Goal: Task Accomplishment & Management: Manage account settings

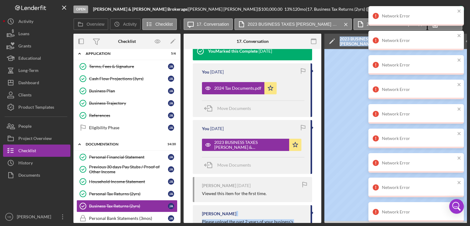
scroll to position [133, 0]
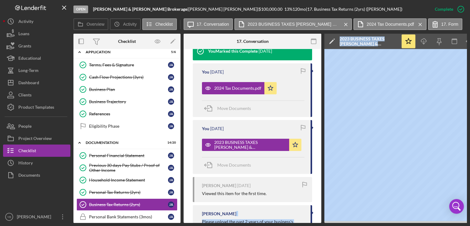
drag, startPoint x: 178, startPoint y: 139, endPoint x: 180, endPoint y: 115, distance: 24.0
click at [180, 115] on div "Overview Internal Workflow Stage Open Icon/Dropdown Arrow Archive (can unarchiv…" at bounding box center [269, 128] width 393 height 189
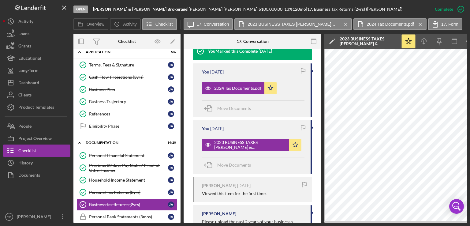
drag, startPoint x: 180, startPoint y: 115, endPoint x: 177, endPoint y: 96, distance: 18.6
click at [177, 96] on div "Overview Internal Workflow Stage Open Icon/Dropdown Arrow Archive (can unarchiv…" at bounding box center [269, 128] width 393 height 189
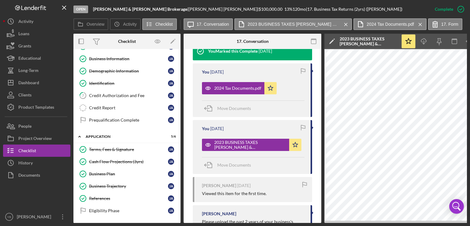
scroll to position [36, 0]
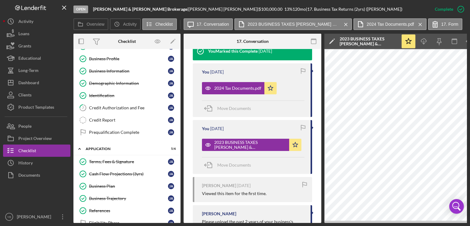
click at [180, 70] on div "Overview Internal Workflow Stage Open Icon/Dropdown Arrow Archive (can unarchiv…" at bounding box center [269, 128] width 393 height 189
click at [32, 34] on button "Loans" at bounding box center [36, 34] width 67 height 12
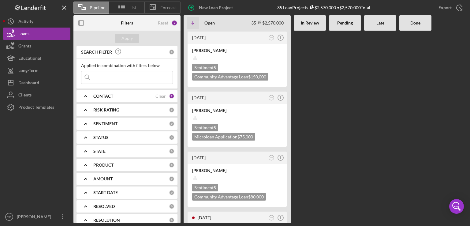
click at [307, 90] on Review at bounding box center [310, 127] width 32 height 192
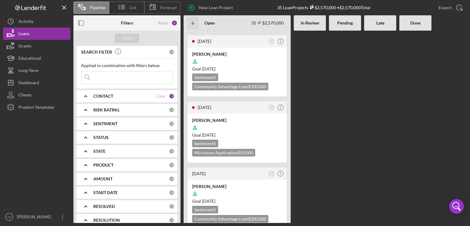
scroll to position [1199, 0]
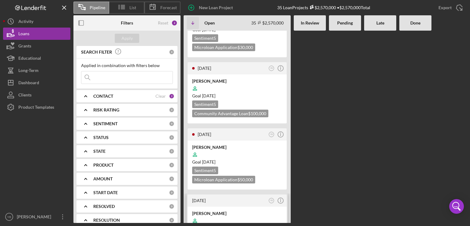
click at [243, 215] on div at bounding box center [237, 221] width 90 height 12
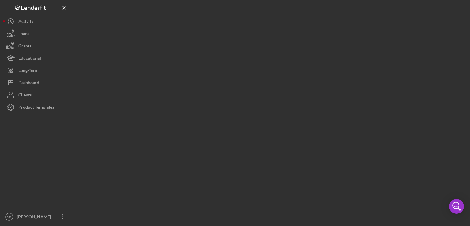
click at [243, 83] on div at bounding box center [269, 111] width 393 height 223
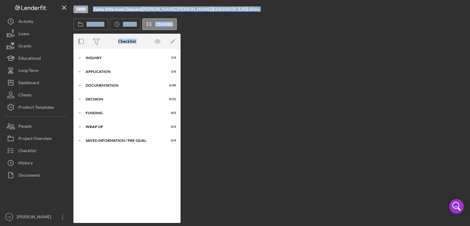
click at [284, 99] on div "Overview Internal Workflow Stage Open Icon/Dropdown Arrow Archive (can unarchiv…" at bounding box center [269, 128] width 393 height 189
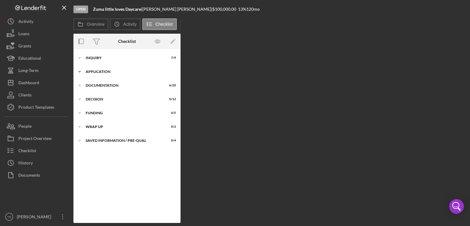
click at [106, 73] on div "Icon/Expander Application 1 / 6" at bounding box center [126, 71] width 107 height 12
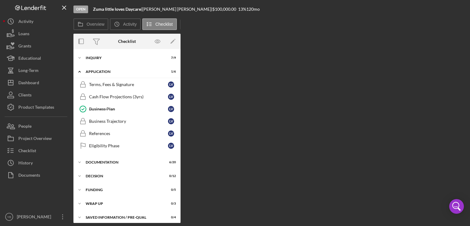
scroll to position [3, 0]
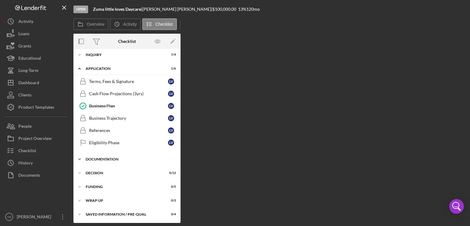
click at [114, 158] on div "Documentation" at bounding box center [129, 159] width 87 height 4
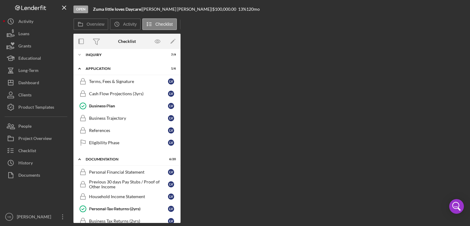
click at [177, 117] on div "Terms, Fees & Signature Terms, Fees & Signature L V Cash Flow Projections (3yrs…" at bounding box center [126, 113] width 107 height 76
drag, startPoint x: 177, startPoint y: 117, endPoint x: 179, endPoint y: 120, distance: 3.9
click at [179, 120] on div "Icon/Expander Inquiry 7 / 9 Icon/Expander Application 1 / 6 Terms, Fees & Signa…" at bounding box center [126, 136] width 107 height 174
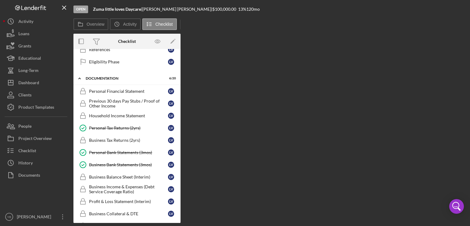
scroll to position [85, 0]
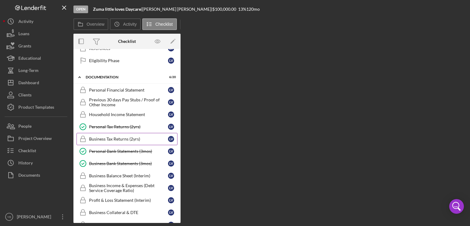
click at [121, 139] on div "Business Tax Returns (2yrs)" at bounding box center [128, 138] width 79 height 5
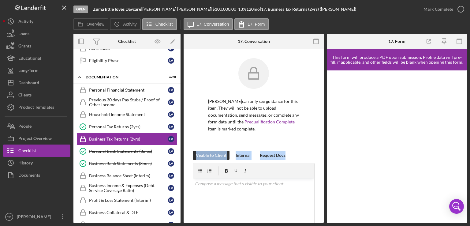
drag, startPoint x: 321, startPoint y: 148, endPoint x: 323, endPoint y: 153, distance: 4.5
click at [323, 153] on div "Business Tax Returns (2yrs) Business Tax Returns (2yrs) [PERSON_NAME] can only …" at bounding box center [254, 136] width 140 height 174
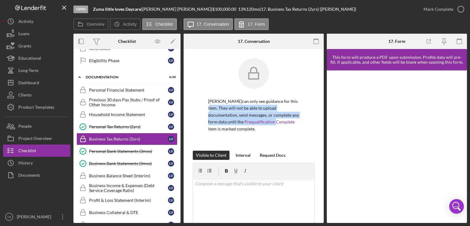
drag, startPoint x: 182, startPoint y: 142, endPoint x: 182, endPoint y: 105, distance: 37.0
click at [182, 105] on div "Overview Internal Workflow Stage Open Icon/Dropdown Arrow Archive (can unarchiv…" at bounding box center [269, 128] width 393 height 189
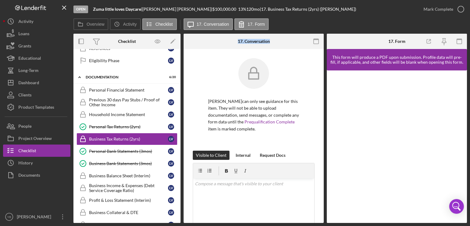
drag, startPoint x: 181, startPoint y: 106, endPoint x: 182, endPoint y: 72, distance: 33.7
click at [182, 72] on div "Overview Internal Workflow Stage Open Icon/Dropdown Arrow Archive (can unarchiv…" at bounding box center [269, 128] width 393 height 189
click at [108, 76] on div "Documentation" at bounding box center [129, 77] width 87 height 4
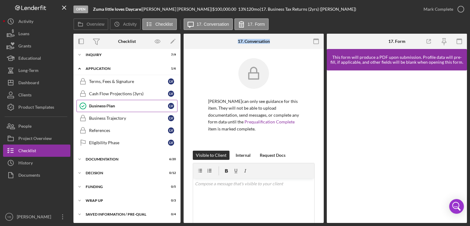
click at [106, 106] on div "Business Plan" at bounding box center [128, 105] width 79 height 5
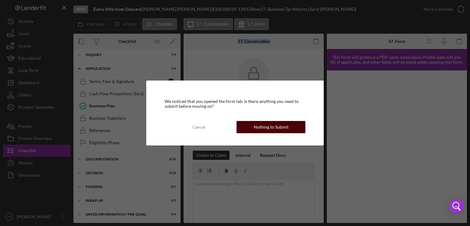
click at [264, 130] on div "Nothing to Submit" at bounding box center [271, 127] width 35 height 12
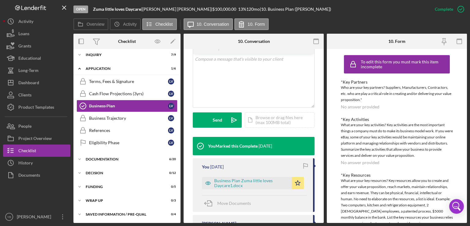
scroll to position [133, 0]
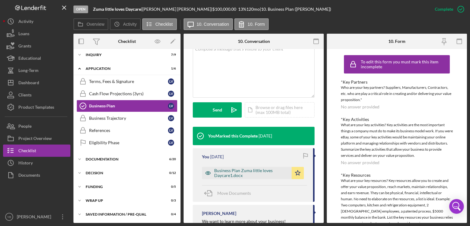
click at [240, 175] on div "Business Plan Zuma little loves Daycare1.docx" at bounding box center [251, 173] width 74 height 10
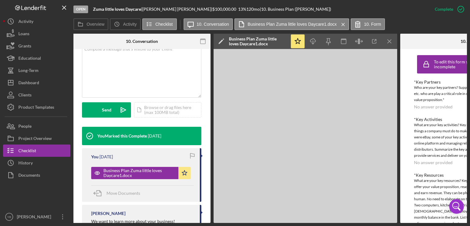
scroll to position [0, 121]
